Goal: Information Seeking & Learning: Learn about a topic

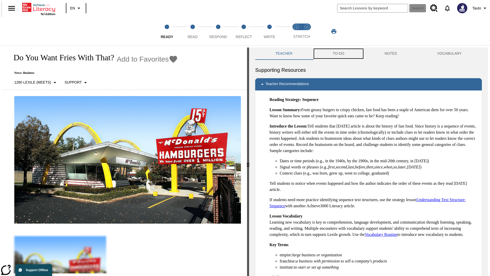
click at [338, 54] on button "TO-DO" at bounding box center [339, 53] width 52 height 12
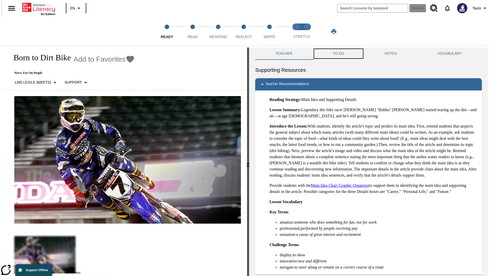
click at [338, 54] on button "TO-DO" at bounding box center [339, 53] width 52 height 12
